Goal: Task Accomplishment & Management: Manage account settings

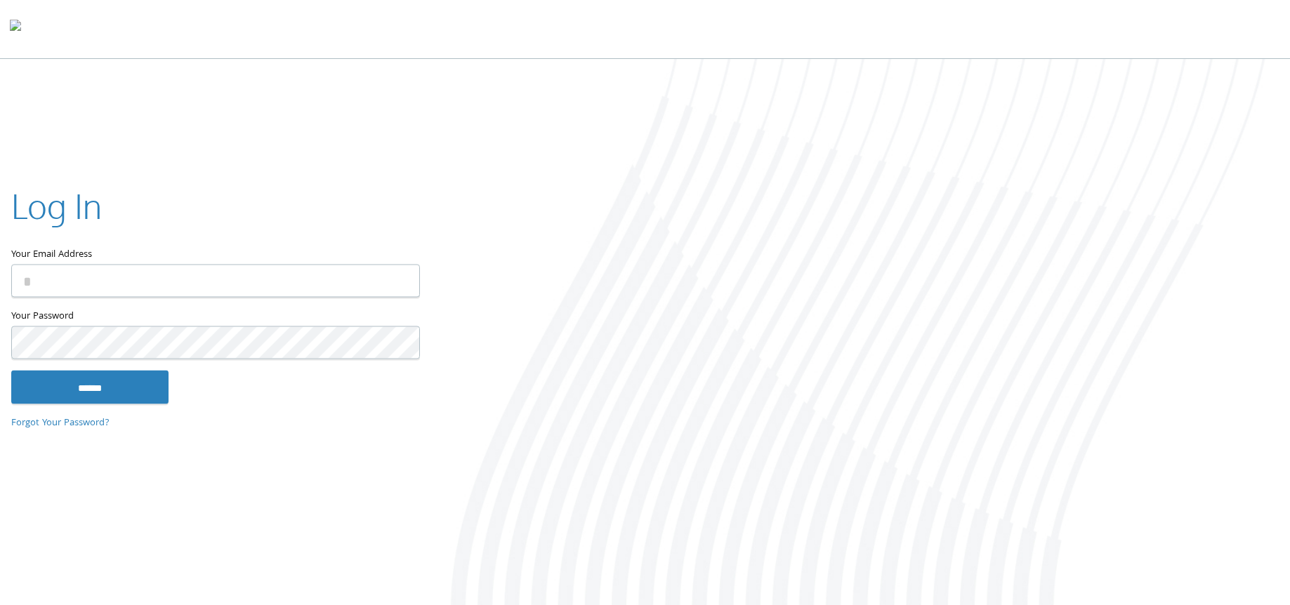
type input "**********"
click at [93, 386] on input "******" at bounding box center [89, 388] width 157 height 34
click at [133, 381] on input "******" at bounding box center [89, 388] width 157 height 34
type input "**********"
